Goal: Transaction & Acquisition: Purchase product/service

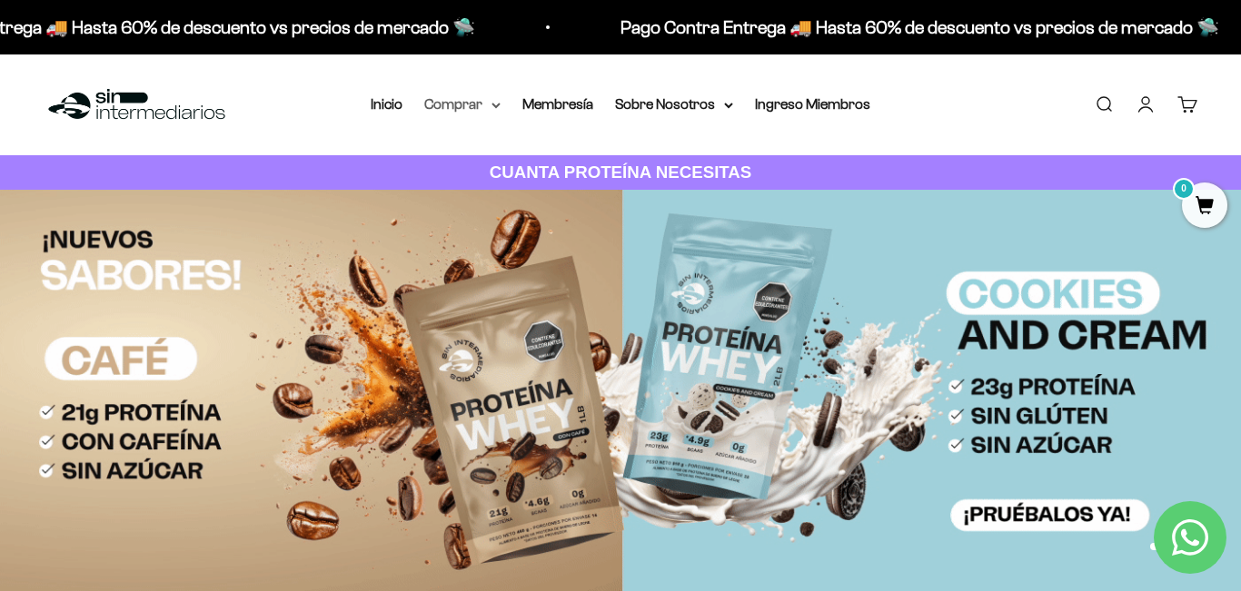
click at [467, 107] on summary "Comprar" at bounding box center [462, 105] width 76 height 24
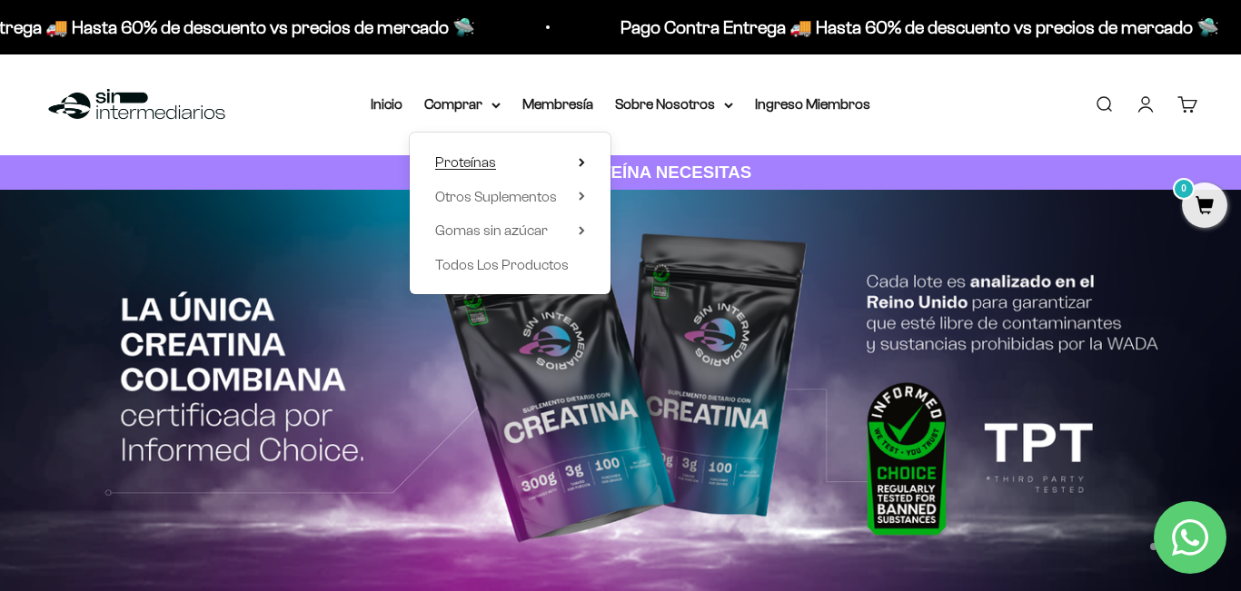
click at [534, 159] on summary "Proteínas" at bounding box center [510, 163] width 150 height 24
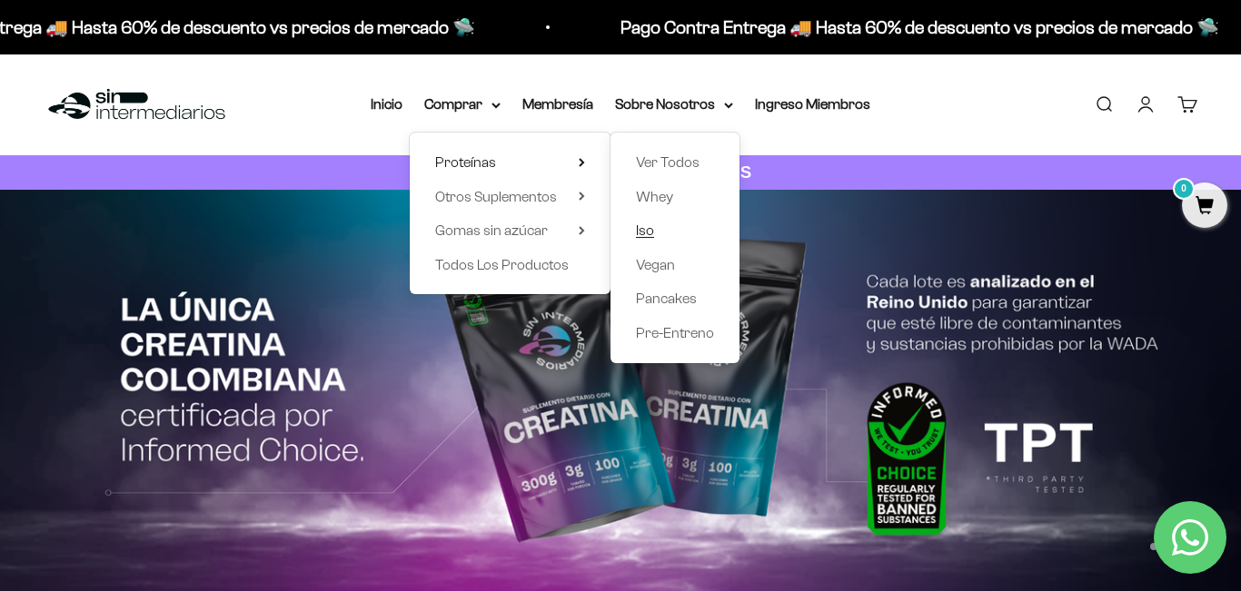
click at [642, 229] on span "Iso" at bounding box center [645, 229] width 18 height 15
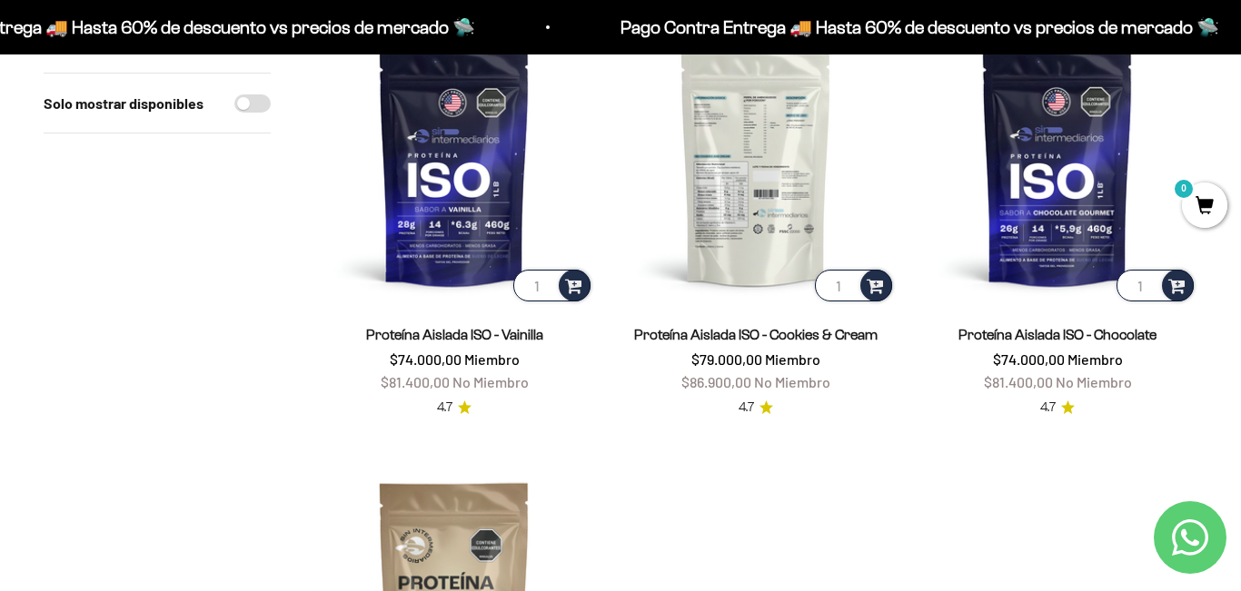
scroll to position [268, 0]
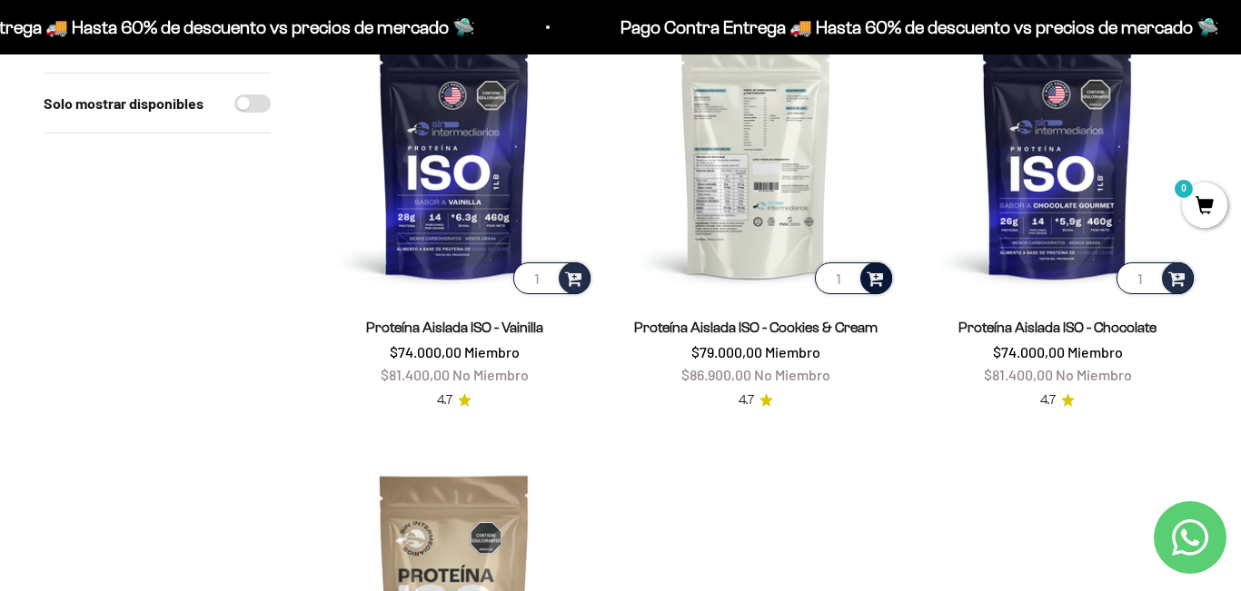
click at [874, 285] on span at bounding box center [874, 277] width 17 height 21
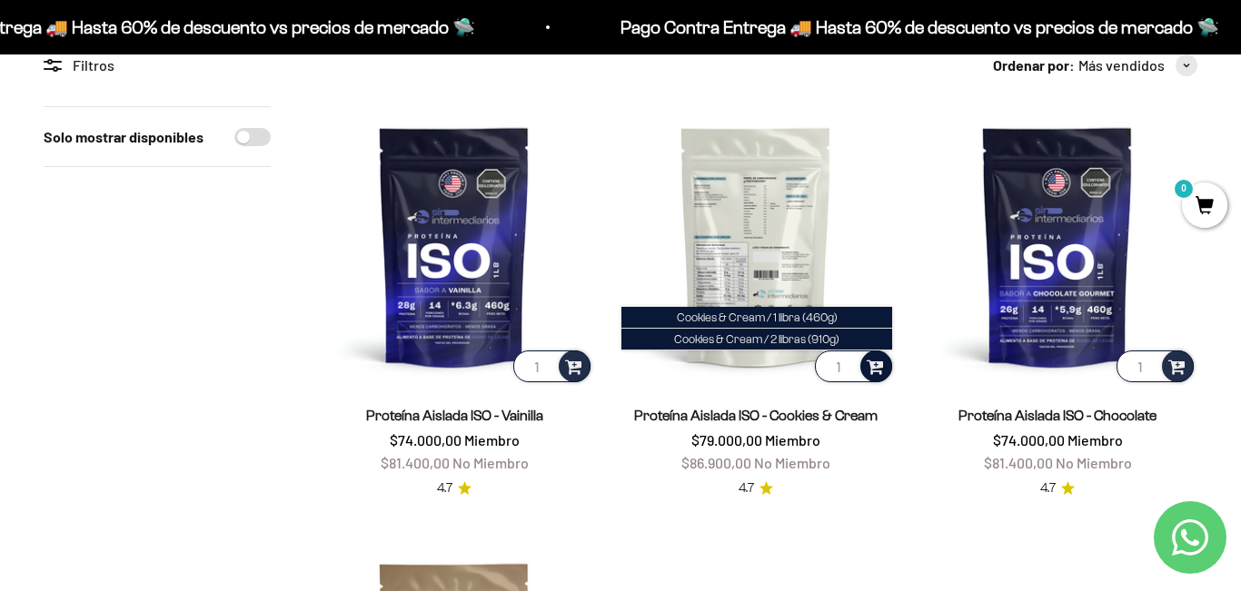
scroll to position [152, 0]
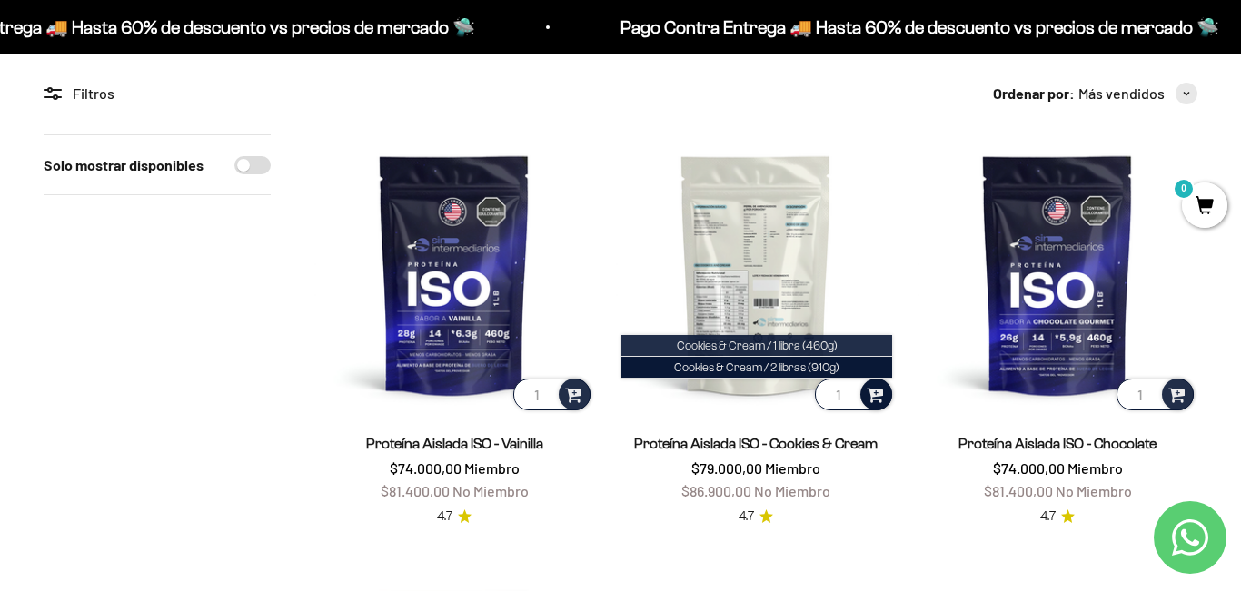
click at [816, 345] on span "Cookies & Cream / 1 libra (460g)" at bounding box center [757, 346] width 161 height 14
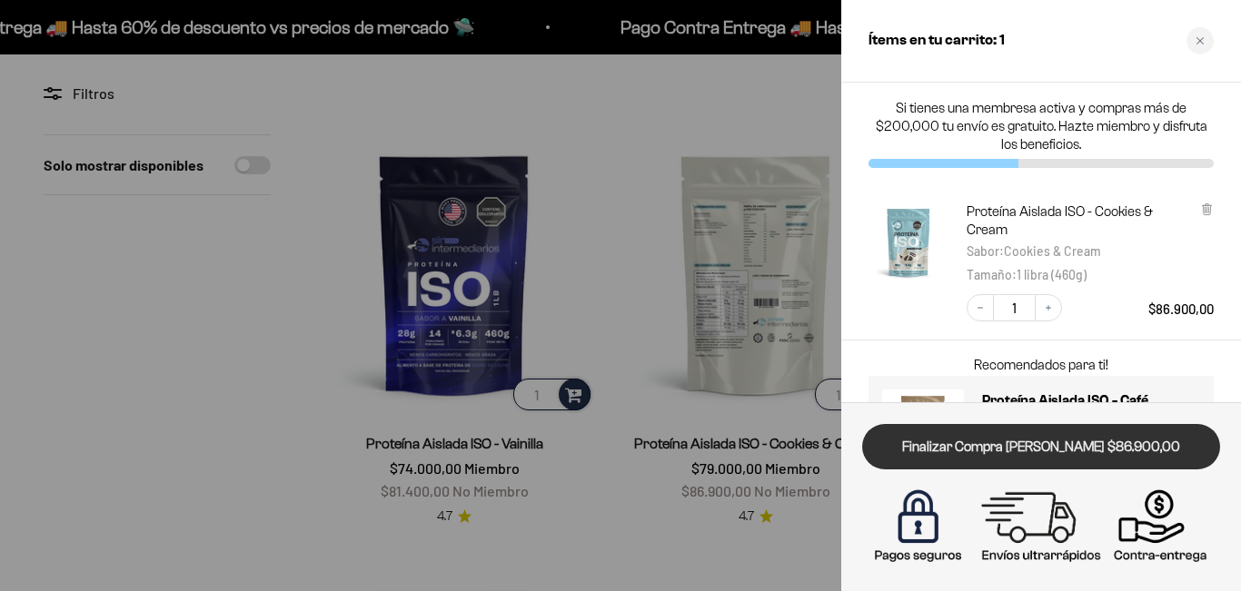
click at [971, 447] on link "Finalizar Compra Segura $86.900,00" at bounding box center [1041, 447] width 358 height 46
